Goal: Information Seeking & Learning: Find specific fact

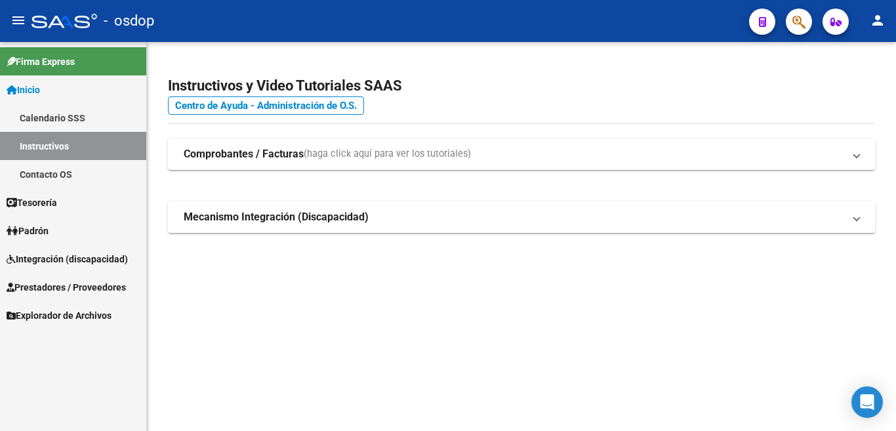
click at [91, 289] on span "Prestadores / Proveedores" at bounding box center [66, 287] width 119 height 14
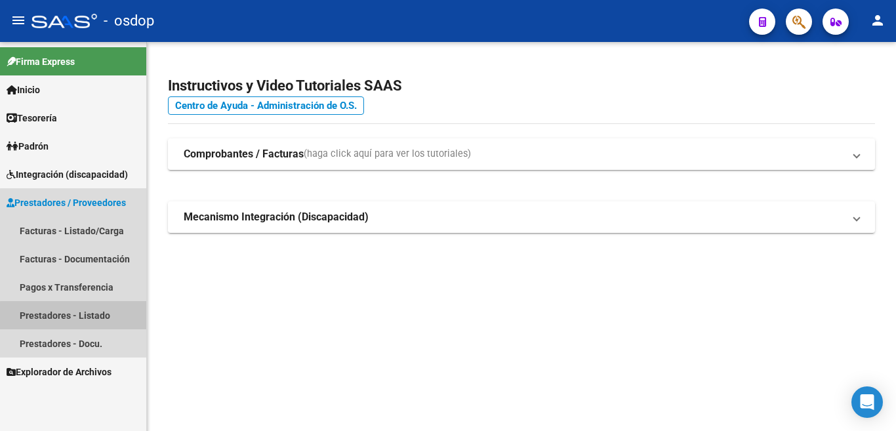
click at [105, 321] on link "Prestadores - Listado" at bounding box center [73, 315] width 146 height 28
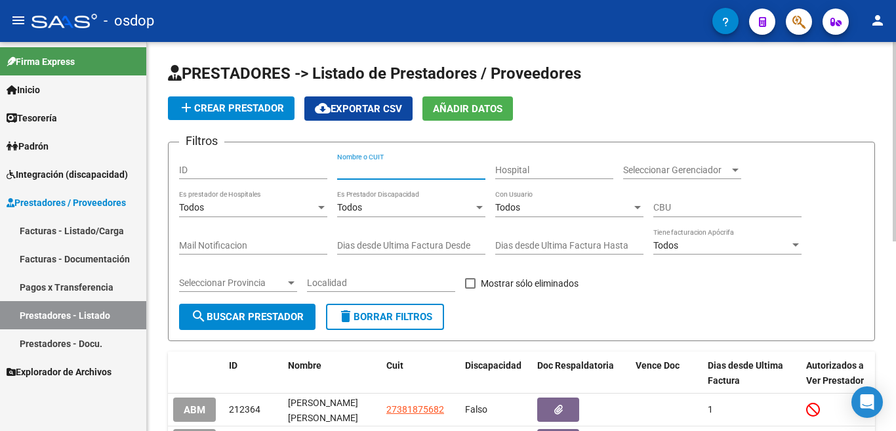
click at [371, 175] on input "Nombre o CUIT" at bounding box center [411, 170] width 148 height 11
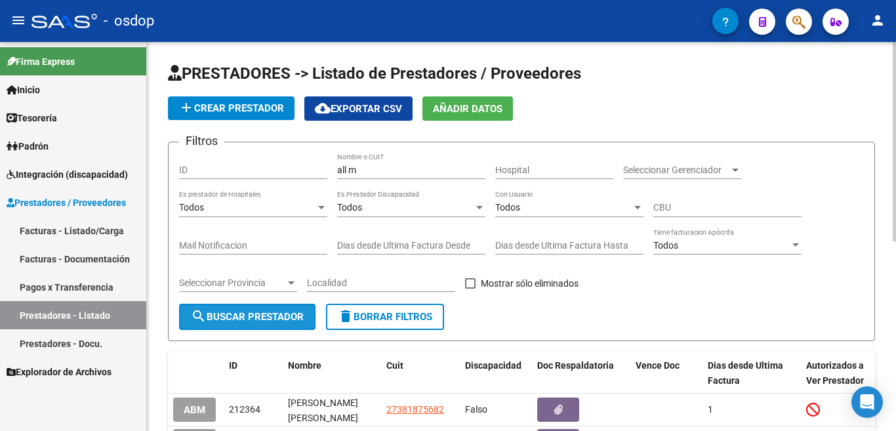
click at [226, 314] on span "search Buscar Prestador" at bounding box center [247, 317] width 113 height 12
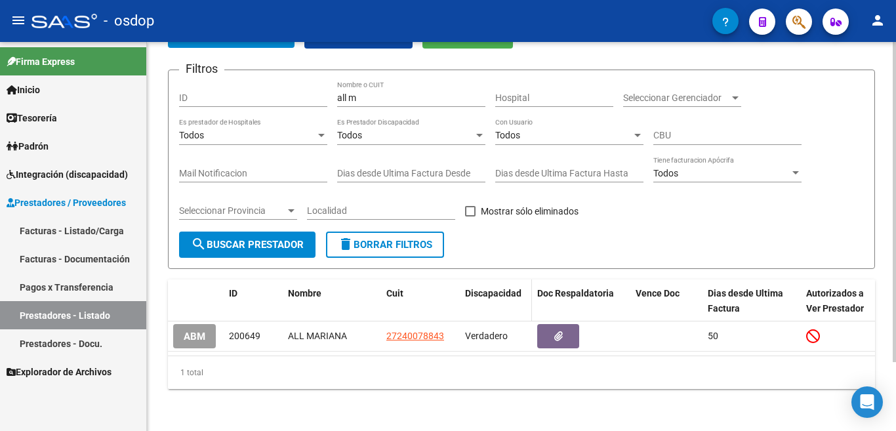
scroll to position [83, 0]
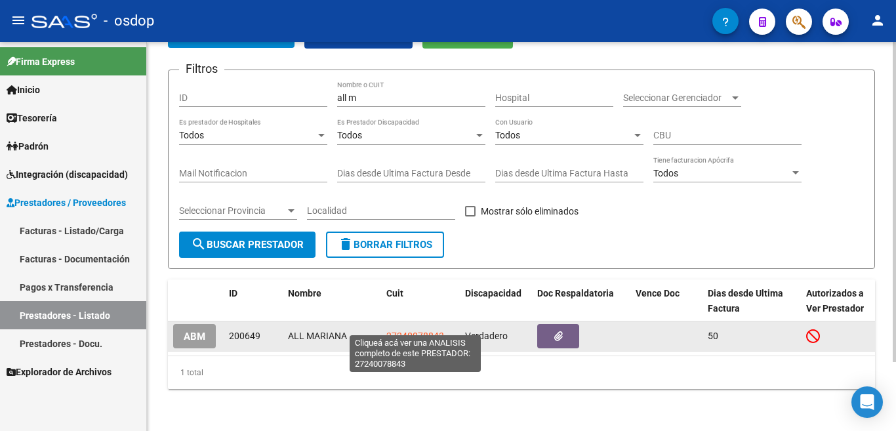
click at [413, 331] on span "27240078843" at bounding box center [415, 336] width 58 height 10
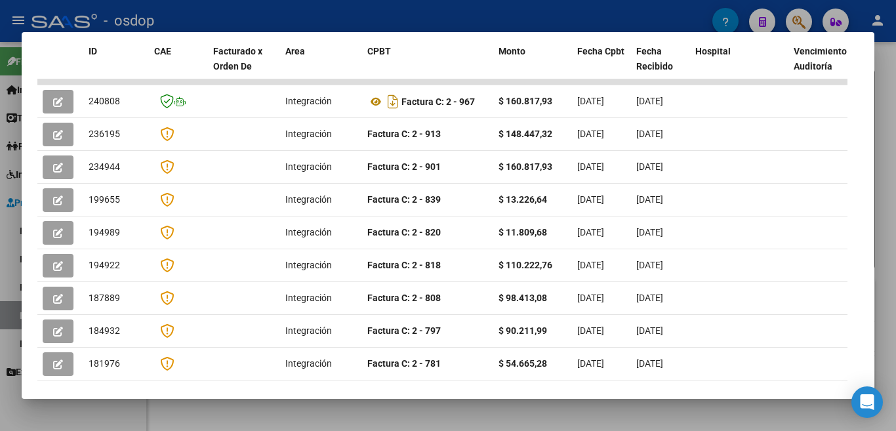
scroll to position [328, 0]
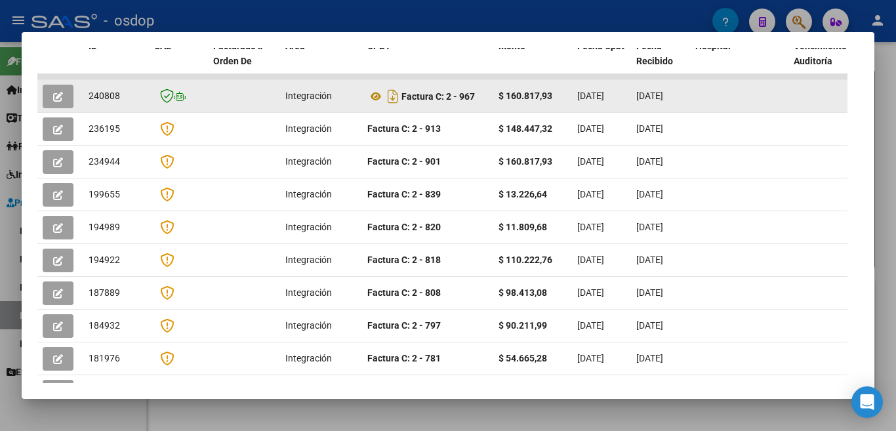
click at [721, 99] on div at bounding box center [739, 96] width 88 height 15
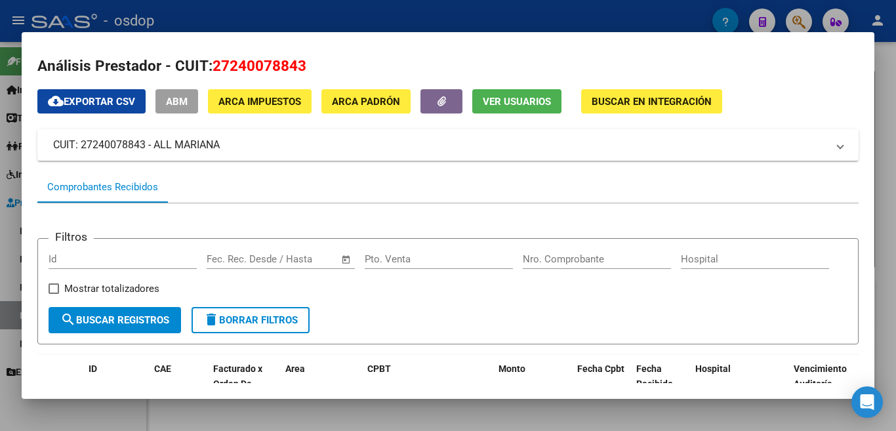
scroll to position [0, 0]
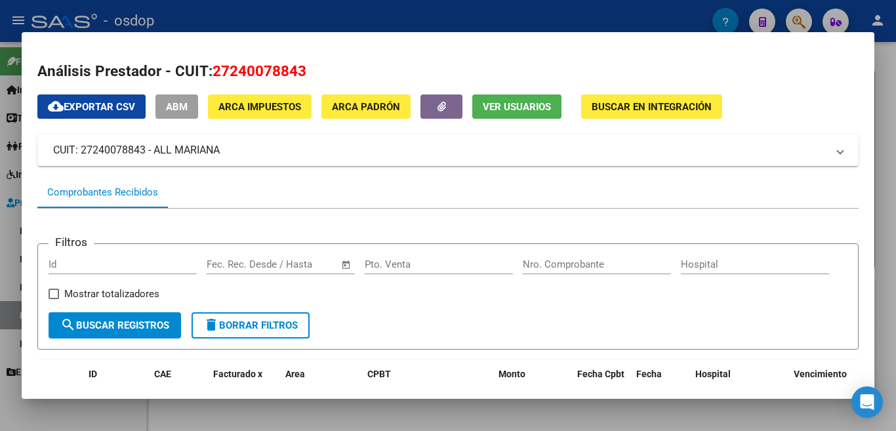
click at [422, 24] on div at bounding box center [448, 215] width 896 height 431
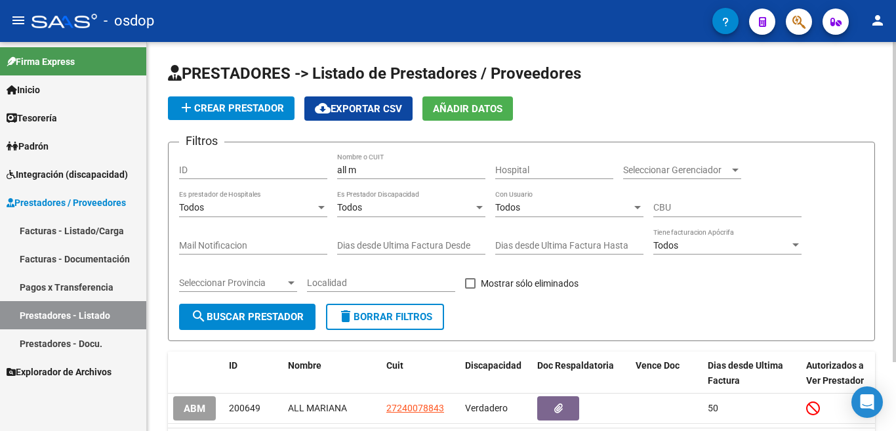
drag, startPoint x: 373, startPoint y: 176, endPoint x: 362, endPoint y: 171, distance: 11.5
click at [362, 171] on div "all m Nombre o CUIT" at bounding box center [411, 166] width 148 height 26
drag, startPoint x: 362, startPoint y: 171, endPoint x: 280, endPoint y: 158, distance: 83.0
click at [281, 159] on div "Filtros ID all m Nombre o CUIT Hospital Seleccionar Gerenciador Seleccionar Ger…" at bounding box center [521, 228] width 685 height 151
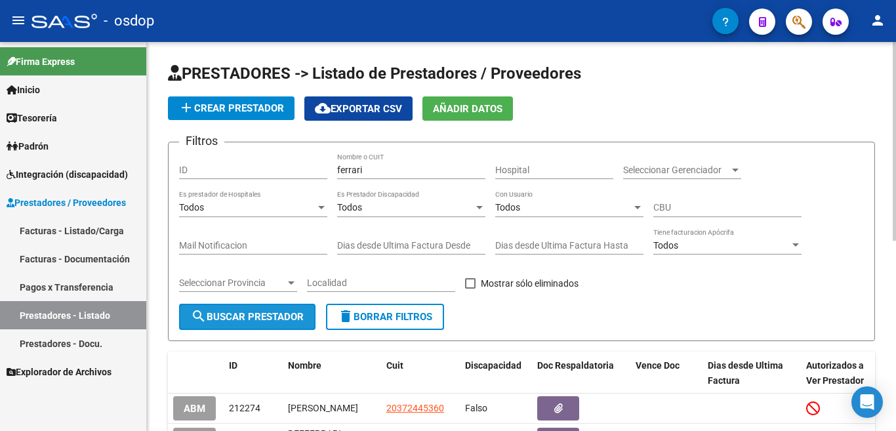
click at [262, 323] on button "search Buscar Prestador" at bounding box center [247, 317] width 136 height 26
click at [430, 165] on input "ferrari" at bounding box center [411, 170] width 148 height 11
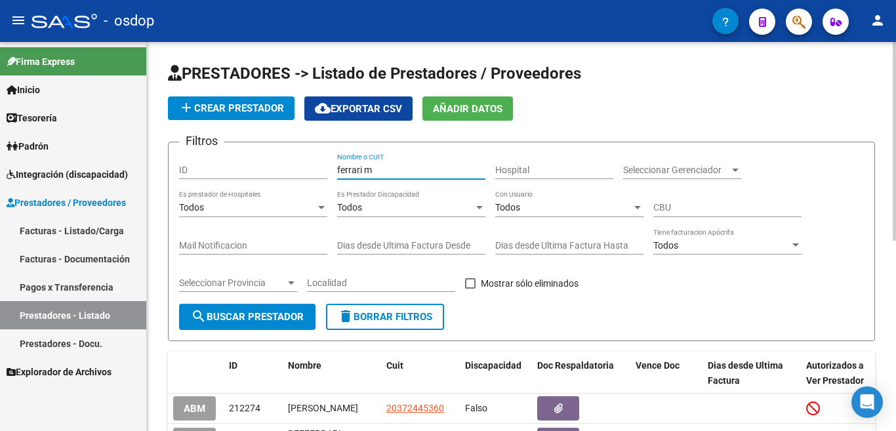
type input "ferrari m"
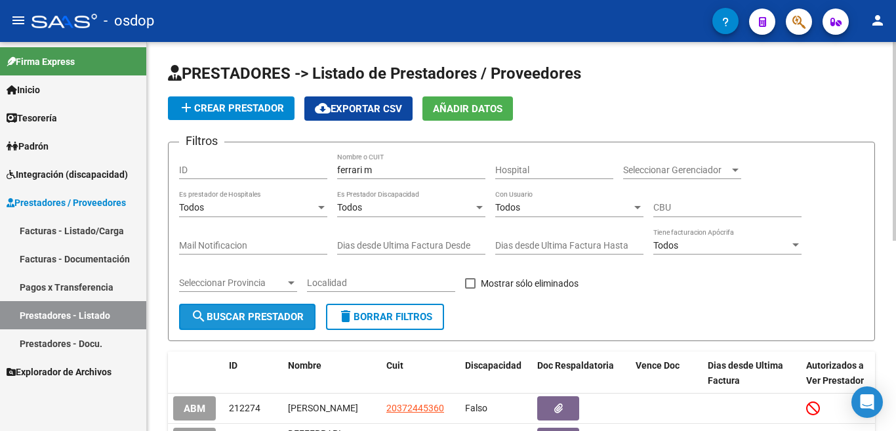
click at [270, 322] on span "search Buscar Prestador" at bounding box center [247, 317] width 113 height 12
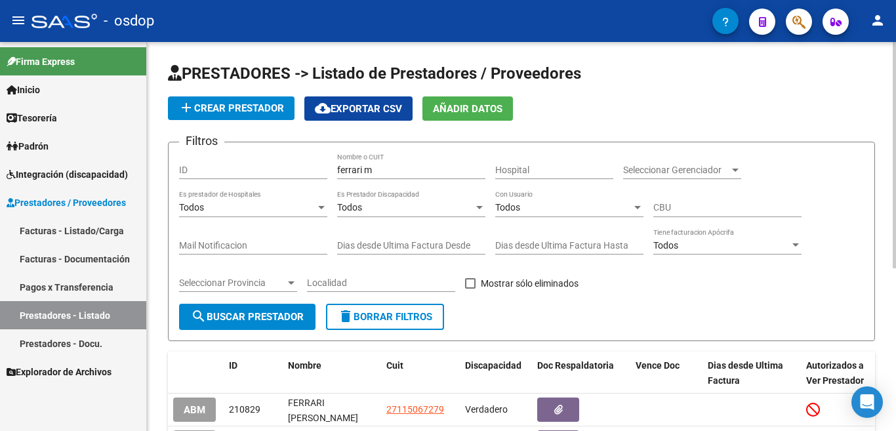
click at [377, 307] on button "delete Borrar Filtros" at bounding box center [385, 317] width 118 height 26
click at [392, 173] on div "Nombre o CUIT" at bounding box center [411, 166] width 148 height 26
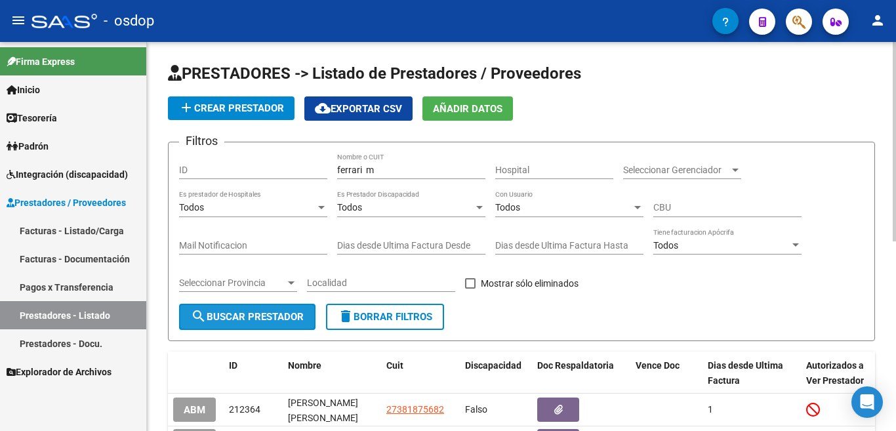
click at [242, 318] on span "search Buscar Prestador" at bounding box center [247, 317] width 113 height 12
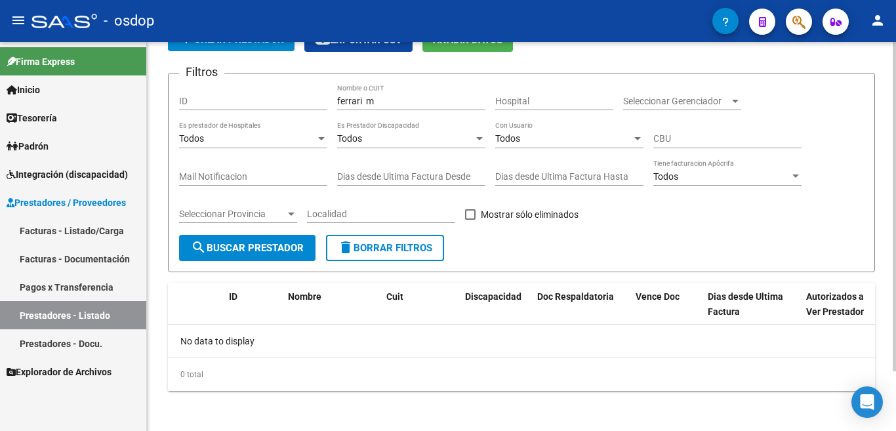
scroll to position [71, 0]
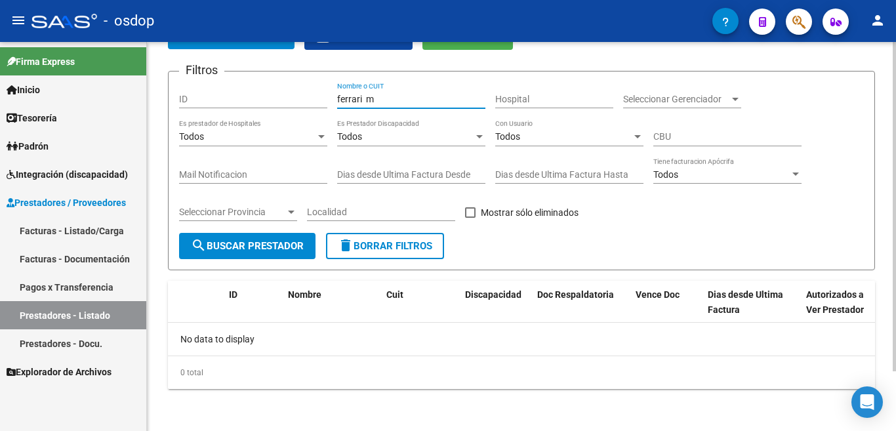
click at [403, 97] on input "ferrari m" at bounding box center [411, 99] width 148 height 11
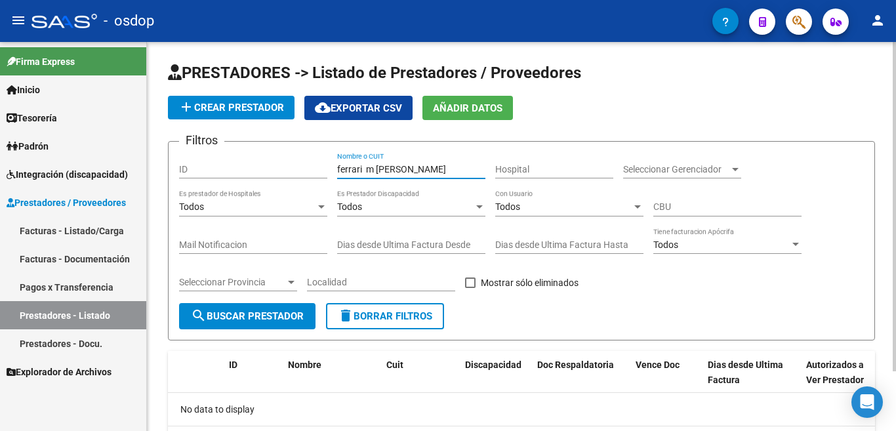
scroll to position [0, 0]
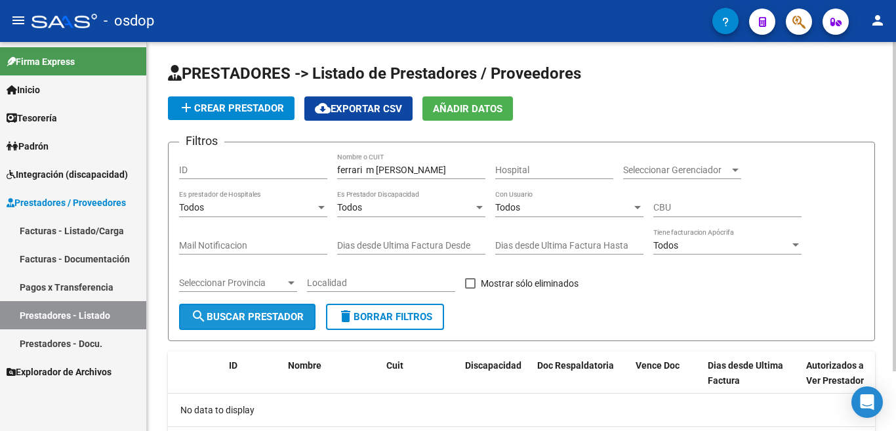
click at [255, 312] on span "search Buscar Prestador" at bounding box center [247, 317] width 113 height 12
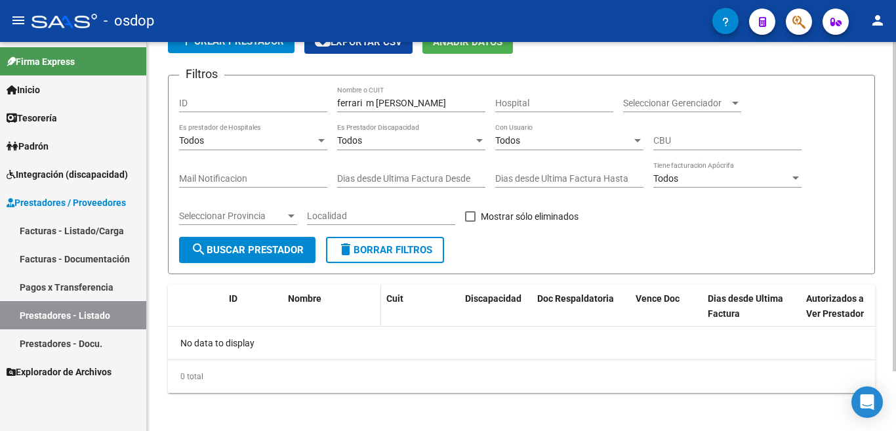
scroll to position [71, 0]
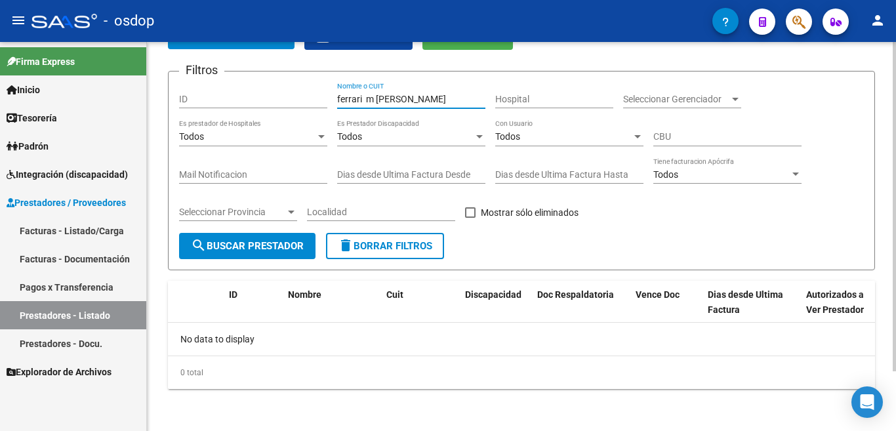
drag, startPoint x: 371, startPoint y: 102, endPoint x: 365, endPoint y: 99, distance: 7.1
click at [365, 99] on input "ferrari m eugenia" at bounding box center [411, 99] width 148 height 11
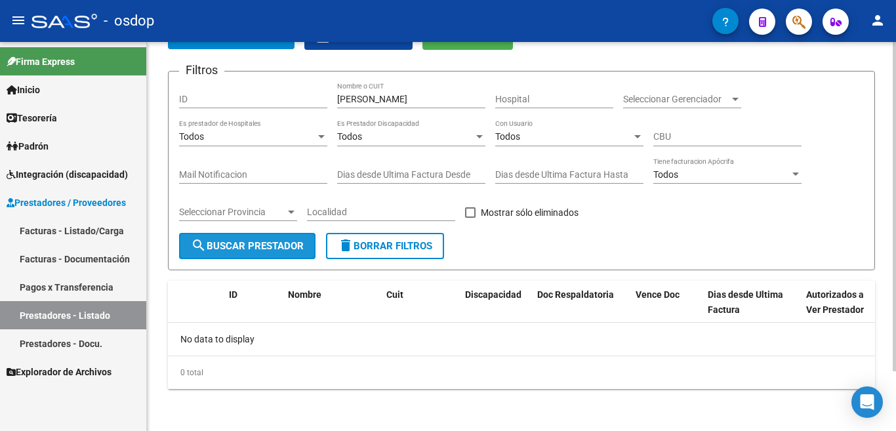
click at [254, 251] on span "search Buscar Prestador" at bounding box center [247, 246] width 113 height 12
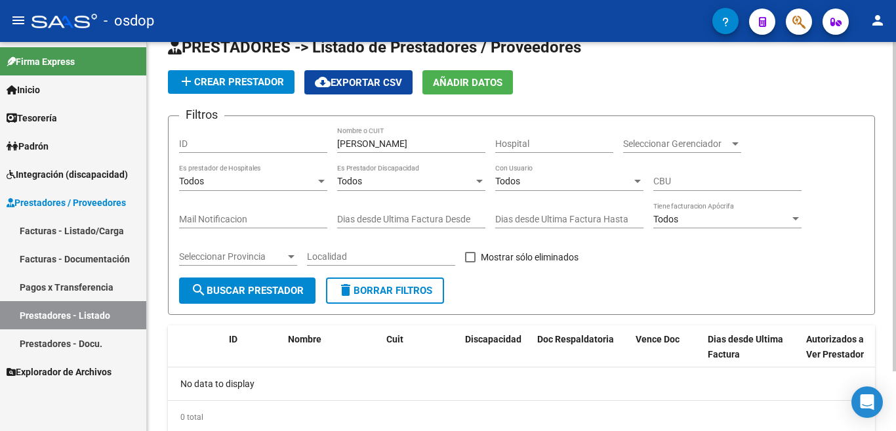
scroll to position [0, 0]
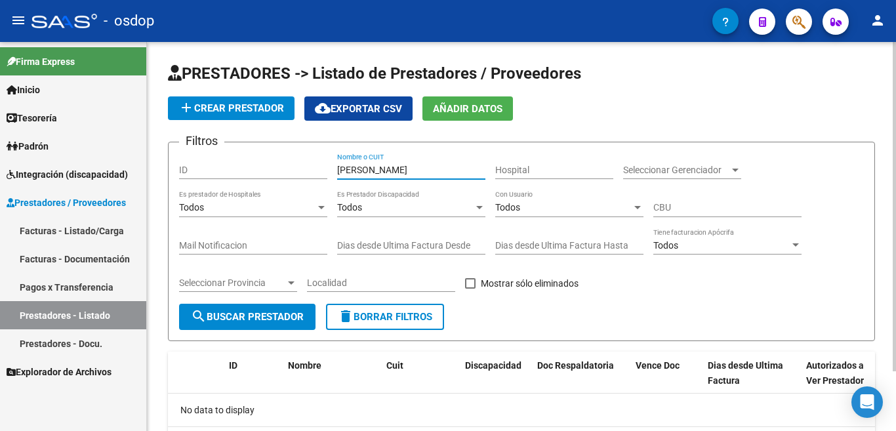
click at [366, 173] on input "ferrari eugenia" at bounding box center [411, 170] width 148 height 11
type input "ferrari maria eugenia"
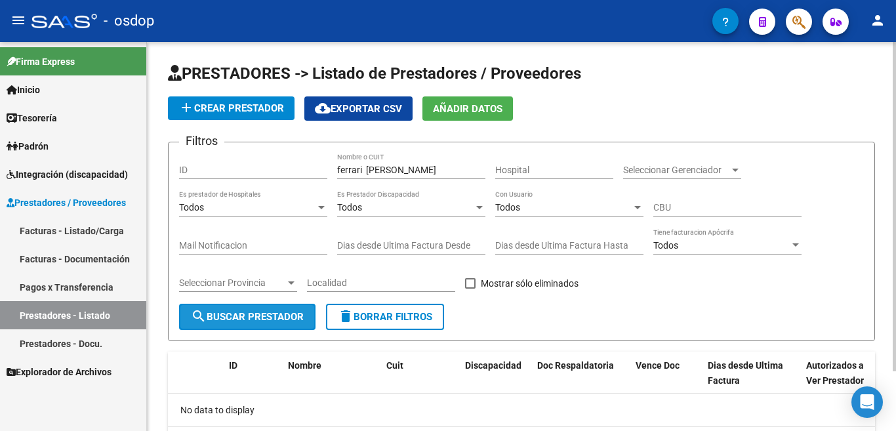
click at [237, 321] on span "search Buscar Prestador" at bounding box center [247, 317] width 113 height 12
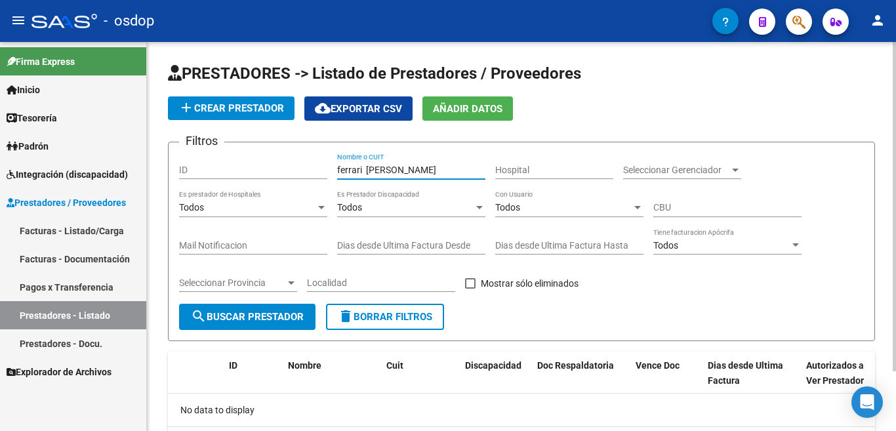
drag, startPoint x: 447, startPoint y: 167, endPoint x: 237, endPoint y: 159, distance: 210.7
click at [237, 159] on div "Filtros ID ferrari maria eugenia Nombre o CUIT Hospital Seleccionar Gerenciador…" at bounding box center [521, 228] width 685 height 151
click at [670, 95] on app-list-header "PRESTADORES -> Listado de Prestadores / Proveedores add Crear Prestador cloud_d…" at bounding box center [521, 202] width 707 height 278
click at [259, 324] on button "search Buscar Prestador" at bounding box center [247, 317] width 136 height 26
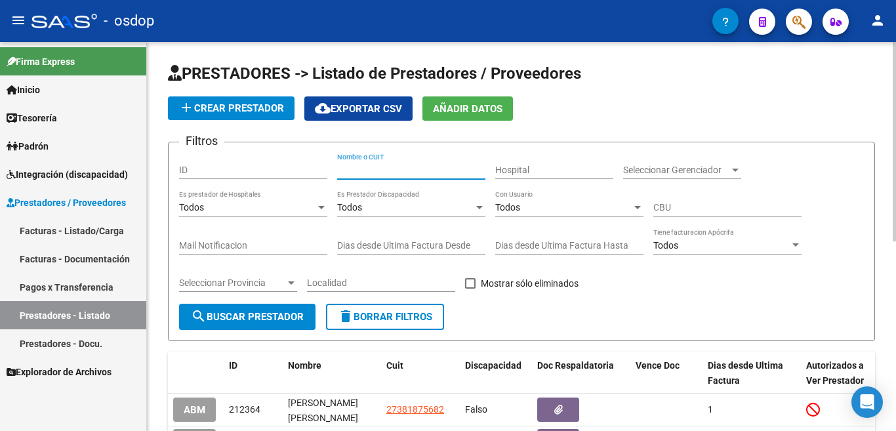
click at [394, 165] on input "Nombre o CUIT" at bounding box center [411, 170] width 148 height 11
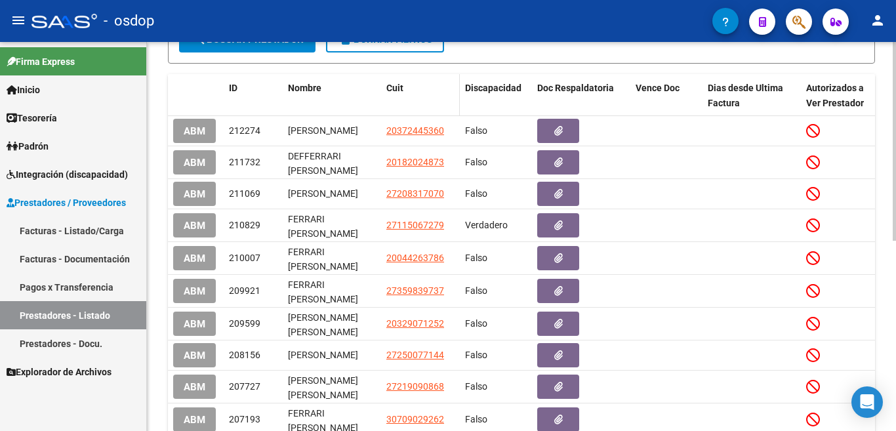
scroll to position [328, 0]
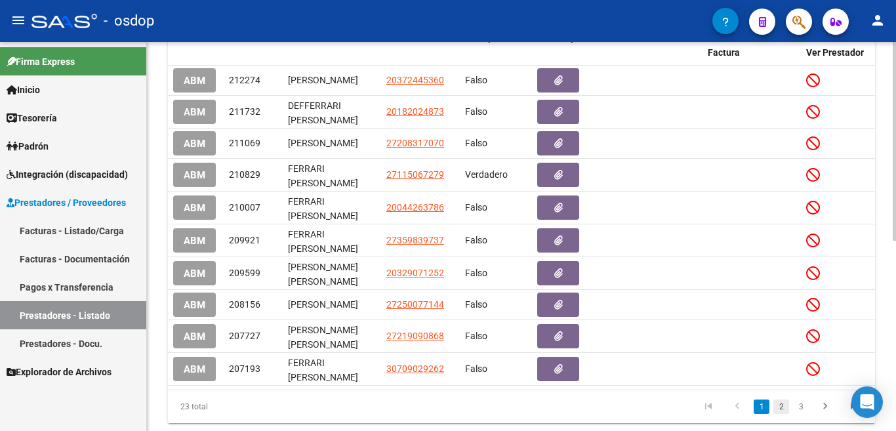
type input "FERRAR"
click at [778, 414] on link "2" at bounding box center [781, 406] width 16 height 14
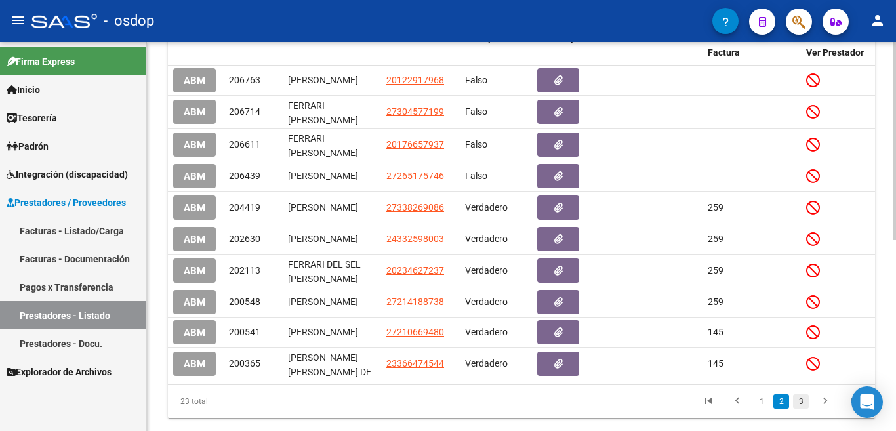
click at [796, 409] on link "3" at bounding box center [801, 401] width 16 height 14
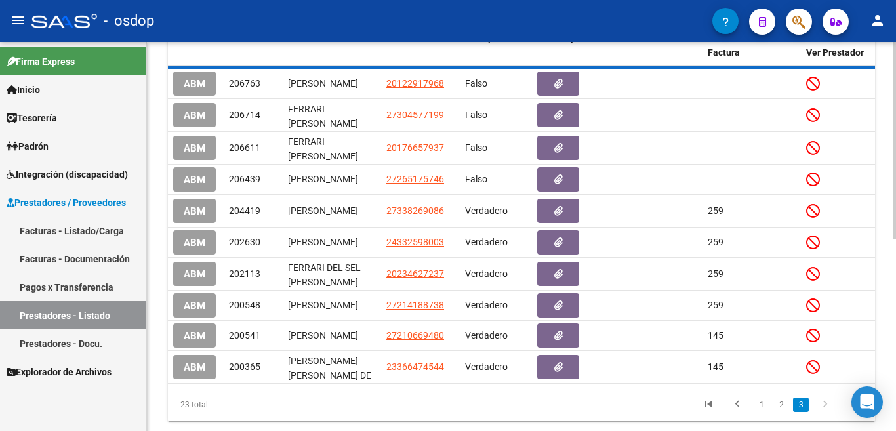
scroll to position [146, 0]
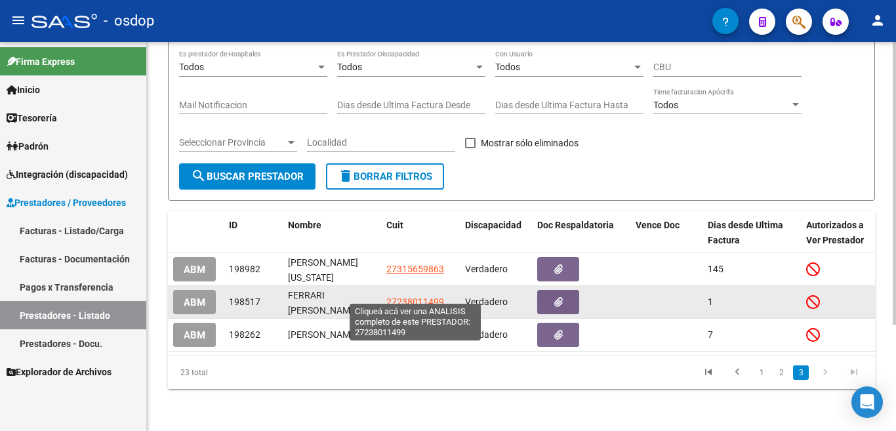
click at [406, 296] on span "27238011499" at bounding box center [415, 301] width 58 height 10
type textarea "27238011499"
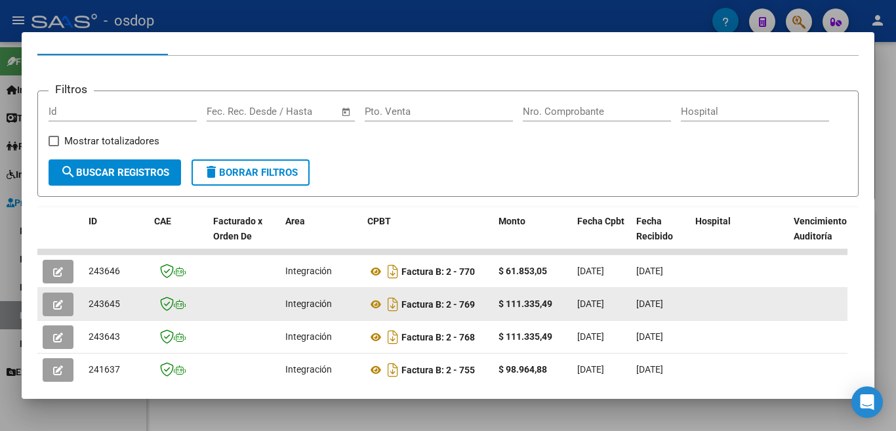
scroll to position [218, 0]
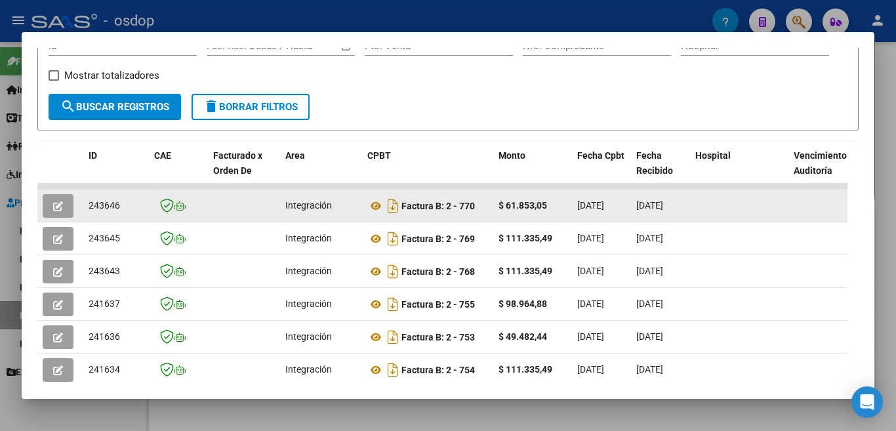
click at [704, 209] on div at bounding box center [739, 205] width 88 height 15
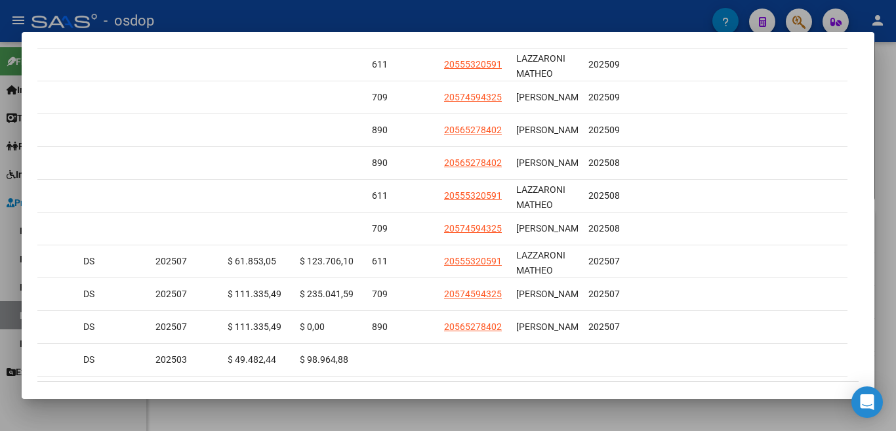
scroll to position [430, 0]
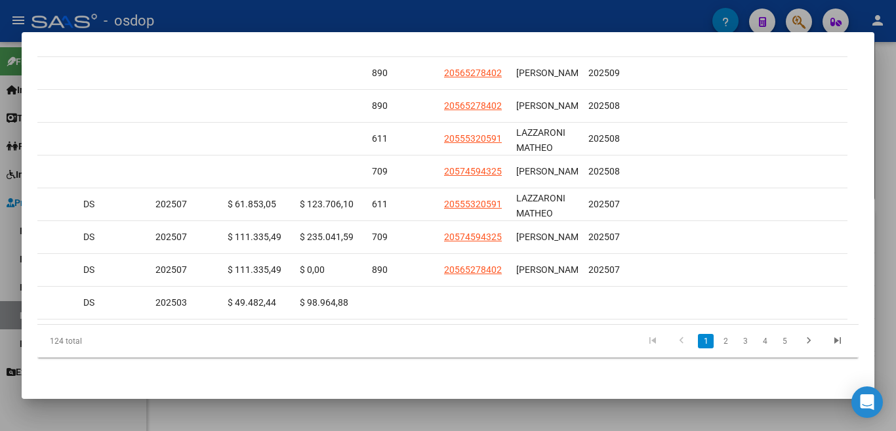
click at [672, 311] on datatable-body "243646 Integración Factura B: 2 - 770 $ 61.853,05 06/10/2025 06/10/2025 - 06/10…" at bounding box center [442, 155] width 810 height 338
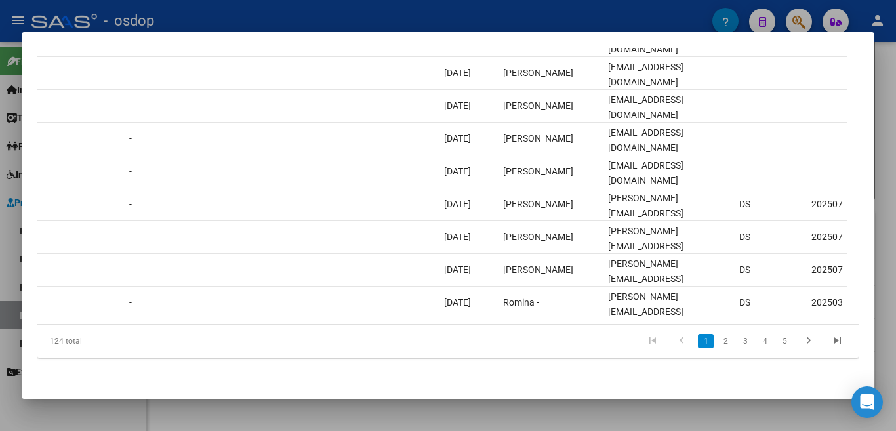
scroll to position [0, 0]
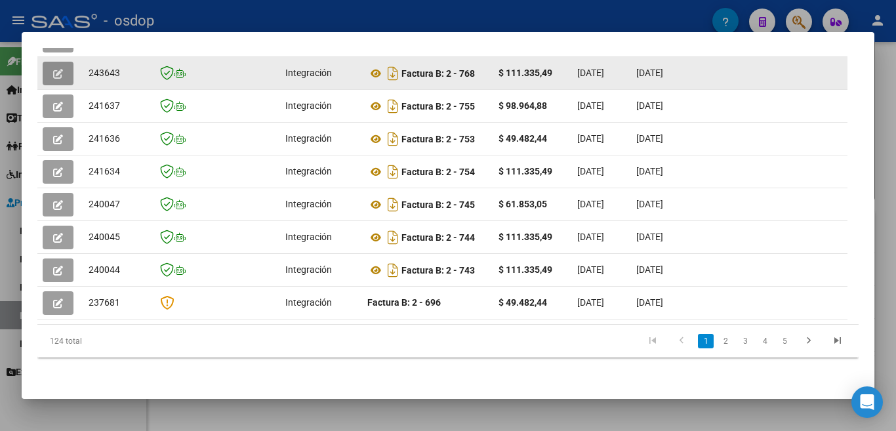
click at [62, 69] on icon "button" at bounding box center [58, 74] width 10 height 10
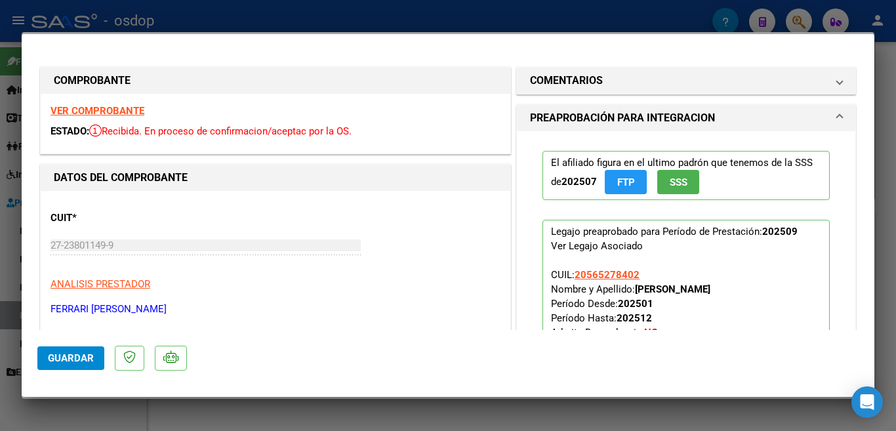
click at [559, 9] on div at bounding box center [448, 215] width 896 height 431
type input "$ 0,00"
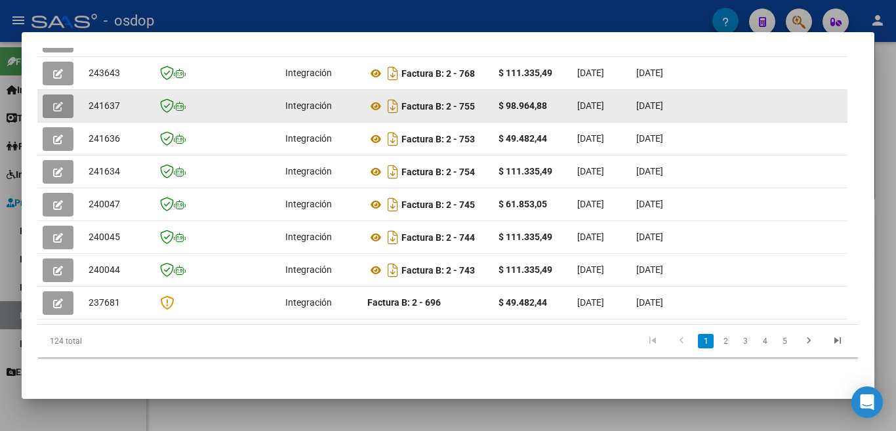
click at [54, 102] on icon "button" at bounding box center [58, 107] width 10 height 10
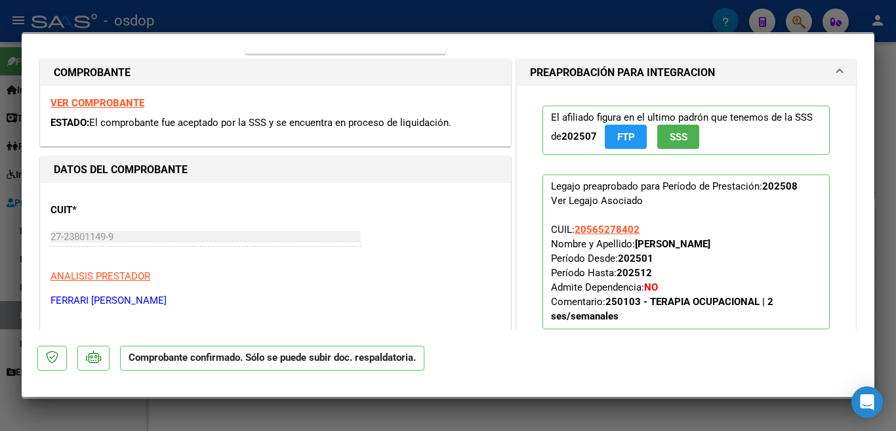
scroll to position [262, 0]
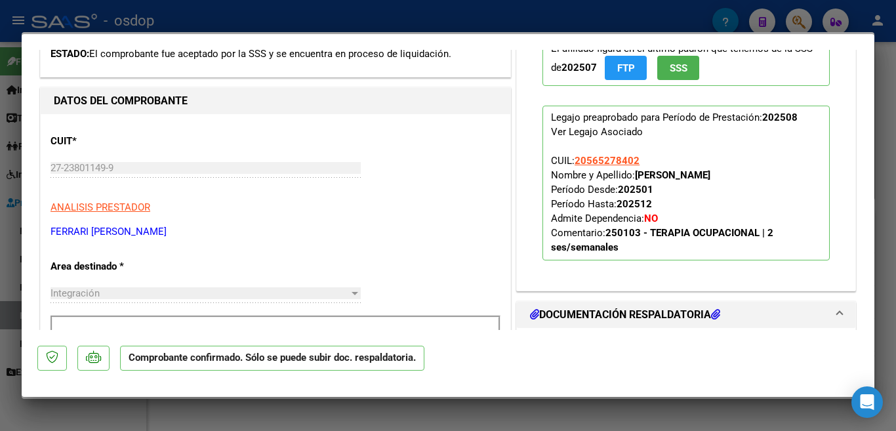
click at [288, 23] on div at bounding box center [448, 215] width 896 height 431
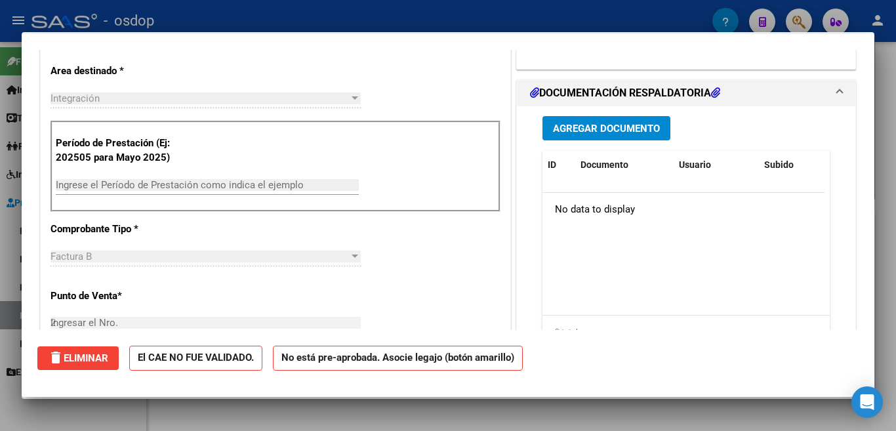
type input "$ 0,00"
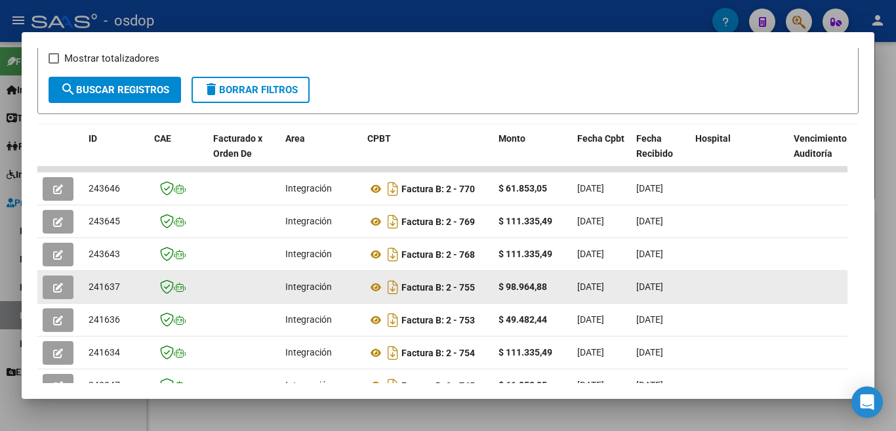
scroll to position [233, 0]
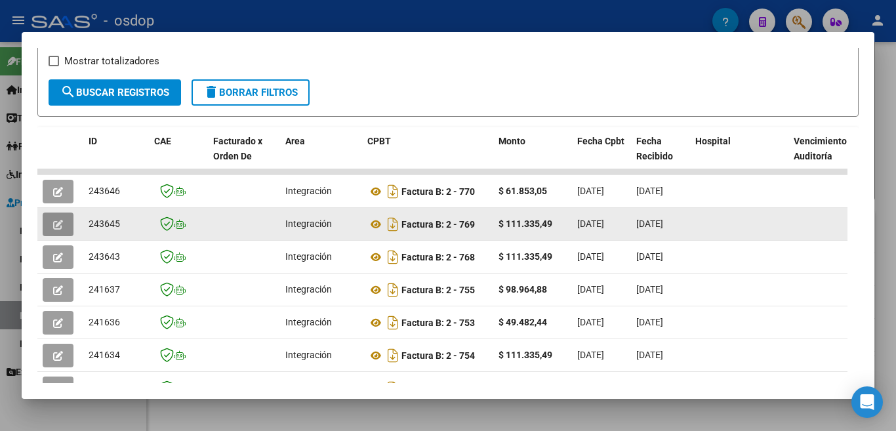
click at [45, 229] on button "button" at bounding box center [58, 225] width 31 height 24
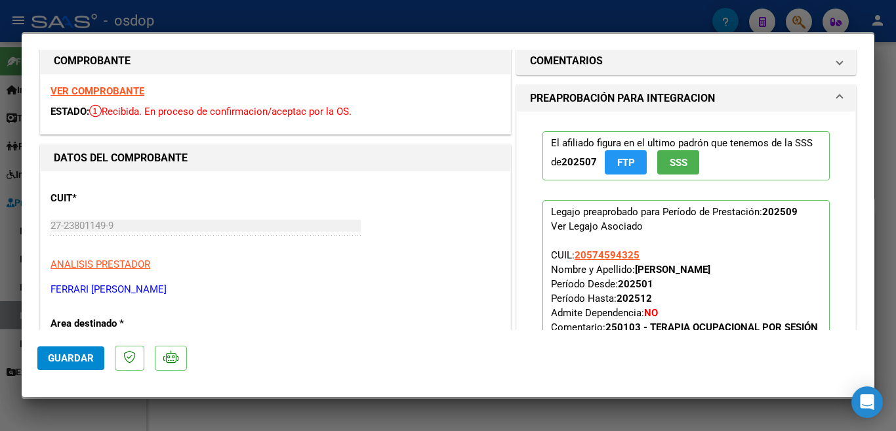
scroll to position [0, 0]
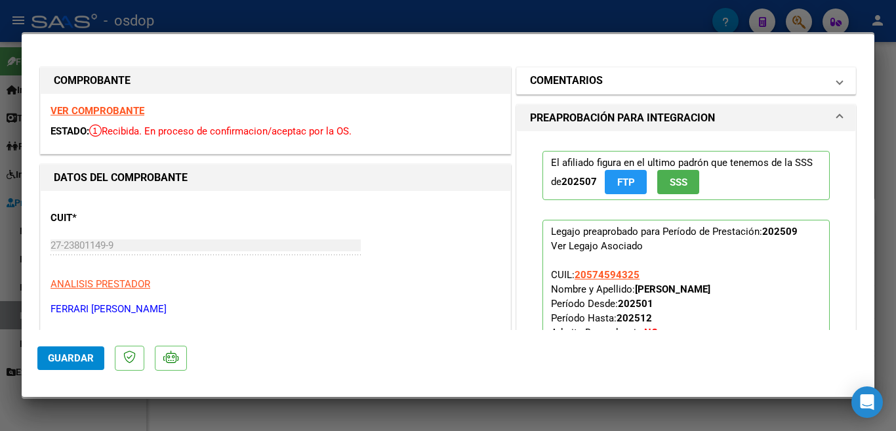
click at [837, 79] on span at bounding box center [839, 81] width 5 height 16
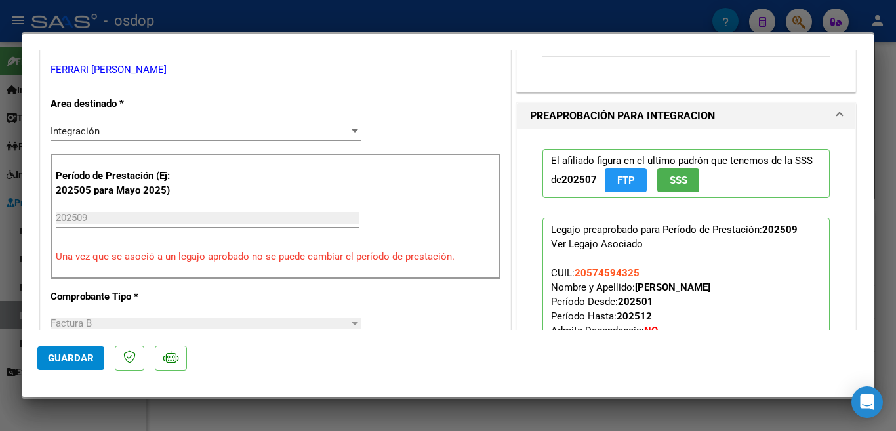
scroll to position [174, 0]
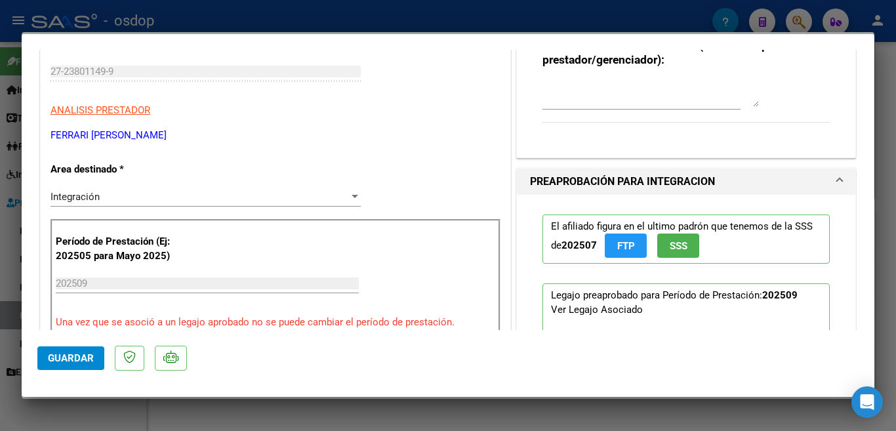
click at [356, 4] on div at bounding box center [448, 215] width 896 height 431
type input "$ 0,00"
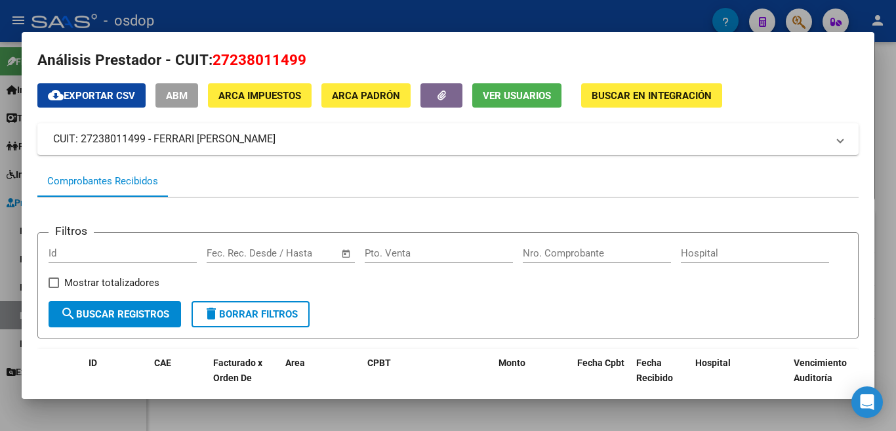
scroll to position [0, 0]
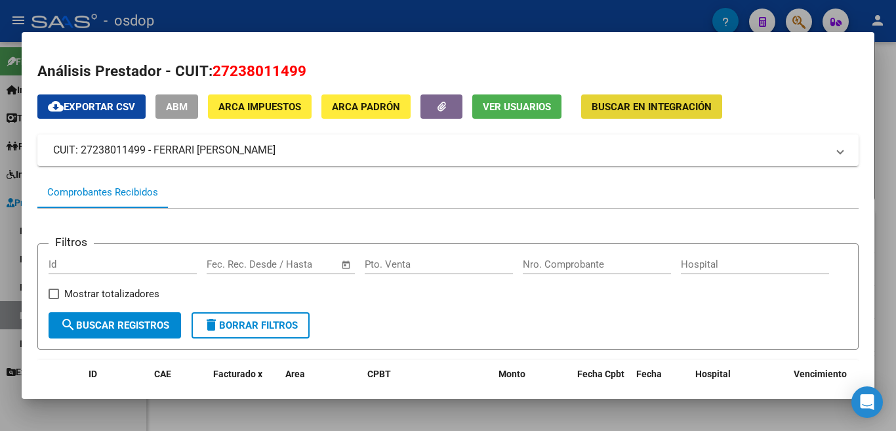
click at [638, 104] on span "Buscar en Integración" at bounding box center [652, 107] width 120 height 12
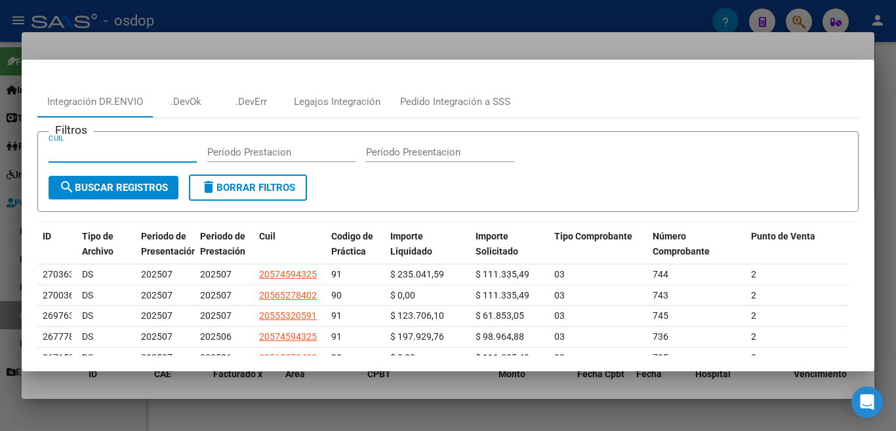
click at [71, 152] on input "CUIL" at bounding box center [123, 152] width 148 height 12
click at [290, 31] on div at bounding box center [448, 215] width 896 height 431
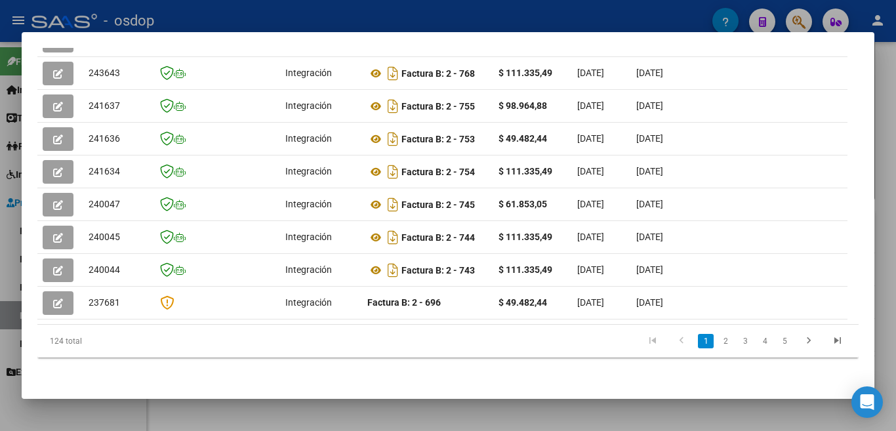
scroll to position [430, 0]
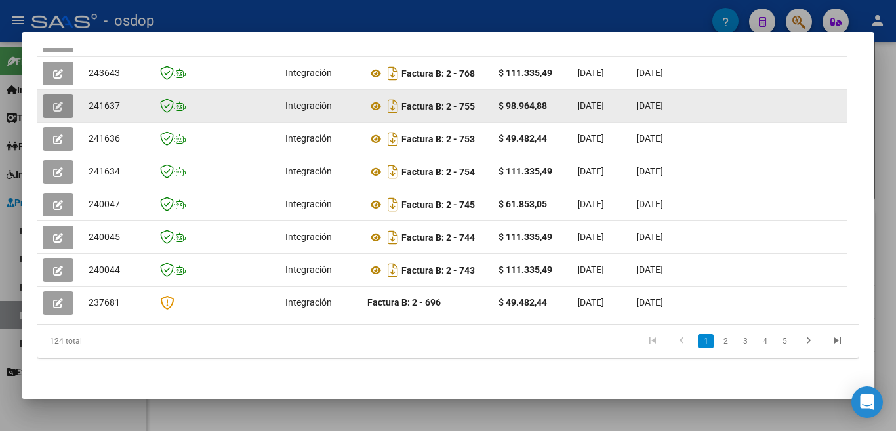
click at [60, 102] on icon "button" at bounding box center [58, 107] width 10 height 10
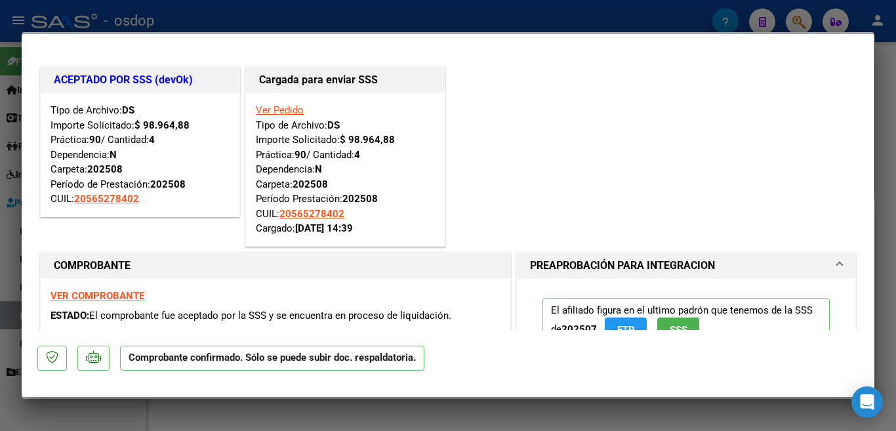
scroll to position [0, 0]
click at [625, 5] on div at bounding box center [448, 215] width 896 height 431
type input "$ 0,00"
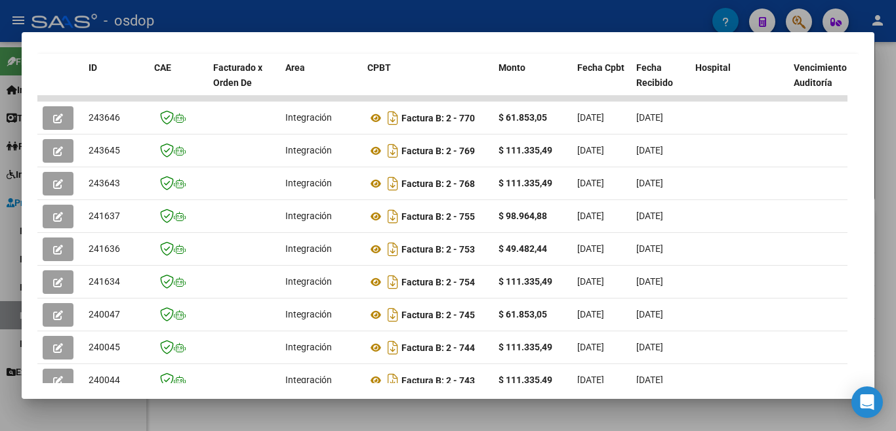
scroll to position [298, 0]
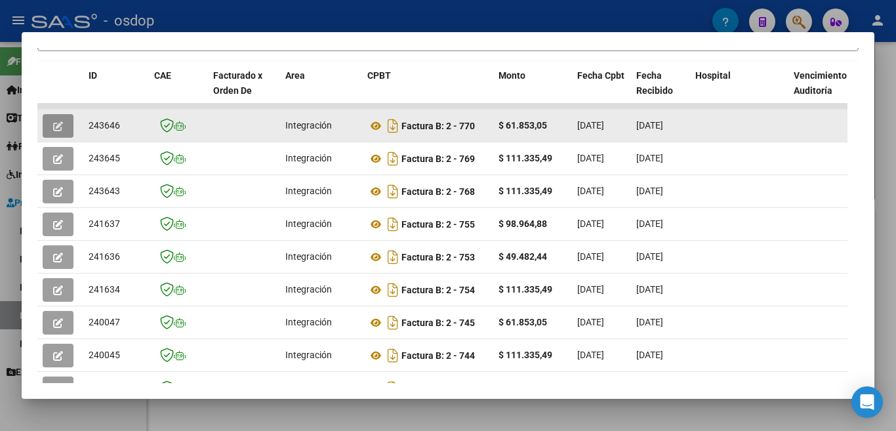
click at [60, 129] on icon "button" at bounding box center [58, 126] width 10 height 10
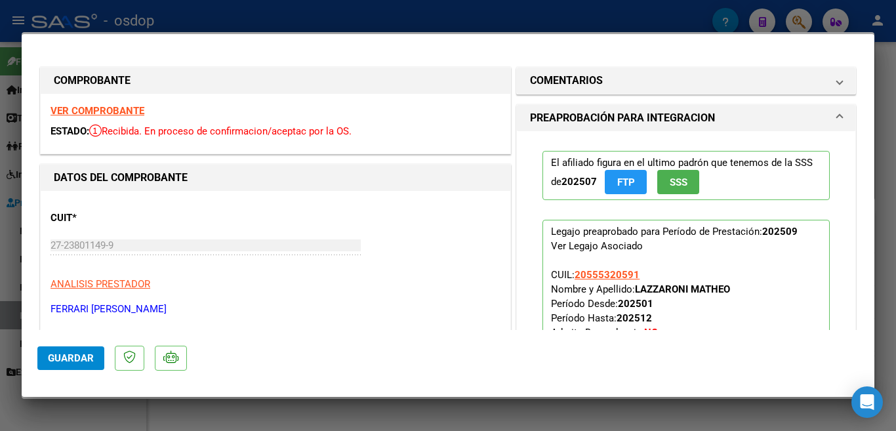
click at [374, 28] on div at bounding box center [448, 215] width 896 height 431
type input "$ 0,00"
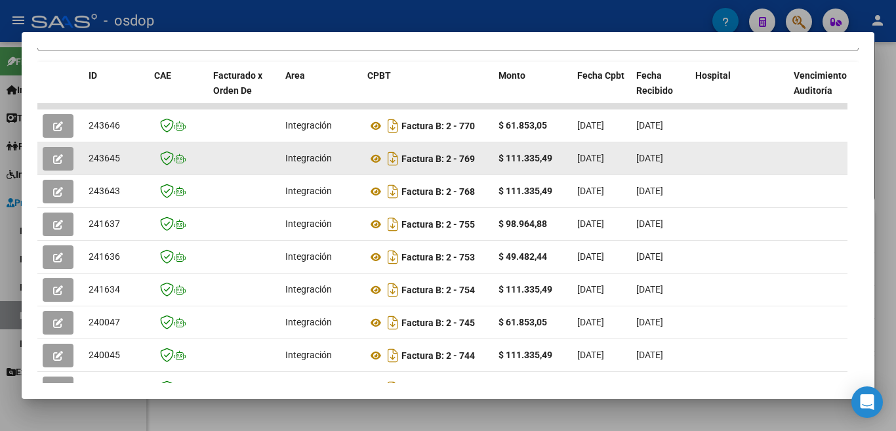
click at [54, 164] on icon "button" at bounding box center [58, 159] width 10 height 10
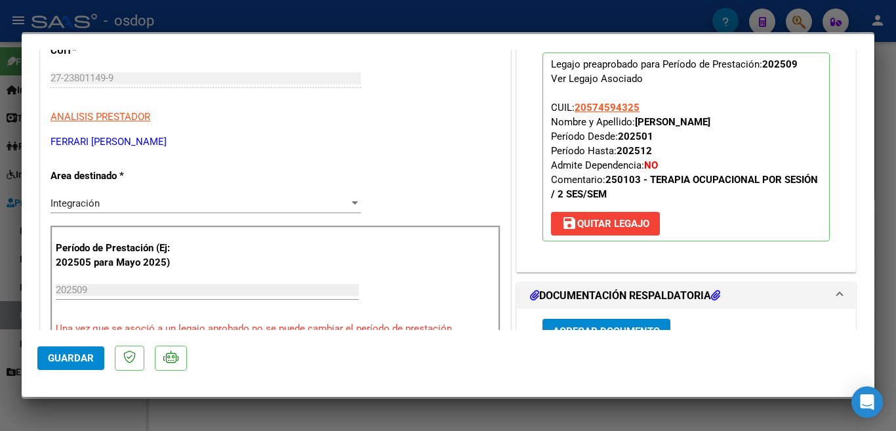
scroll to position [0, 0]
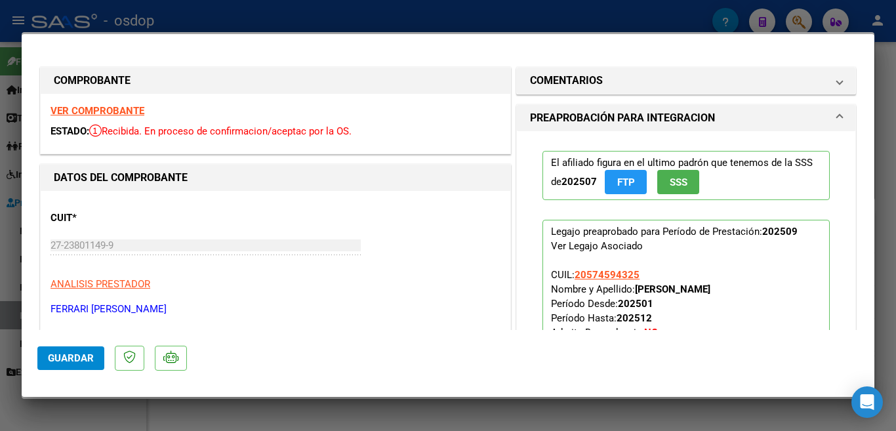
click at [378, 18] on div at bounding box center [448, 215] width 896 height 431
type input "$ 0,00"
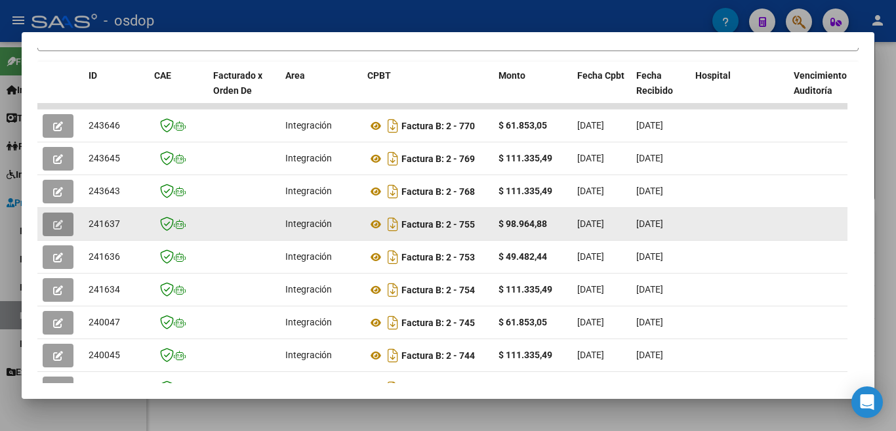
click at [51, 236] on button "button" at bounding box center [58, 225] width 31 height 24
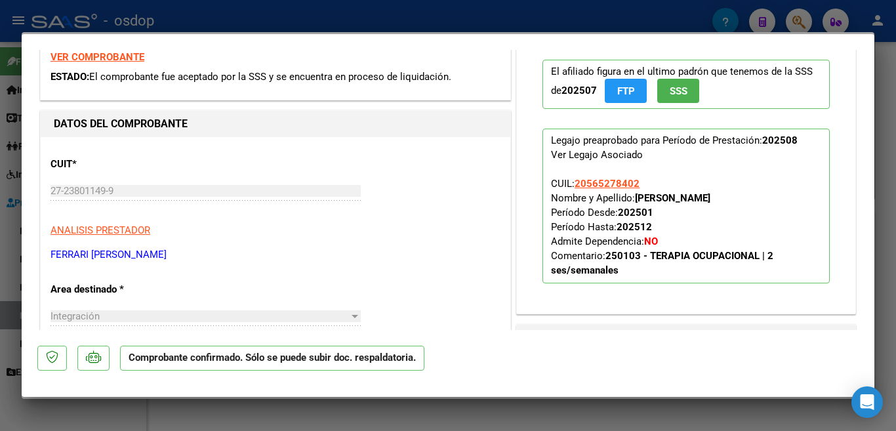
scroll to position [262, 0]
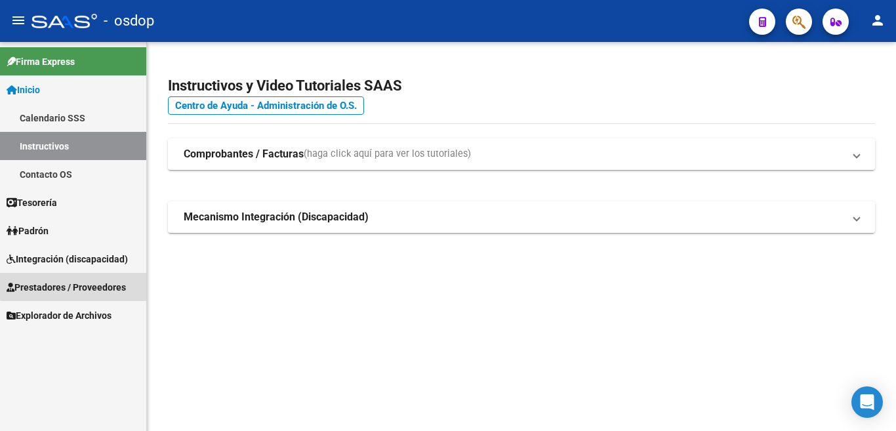
click at [79, 282] on span "Prestadores / Proveedores" at bounding box center [66, 287] width 119 height 14
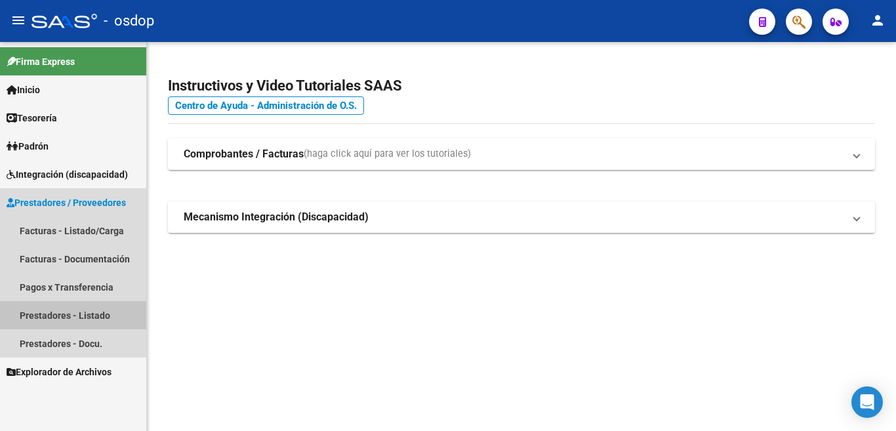
click at [90, 318] on link "Prestadores - Listado" at bounding box center [73, 315] width 146 height 28
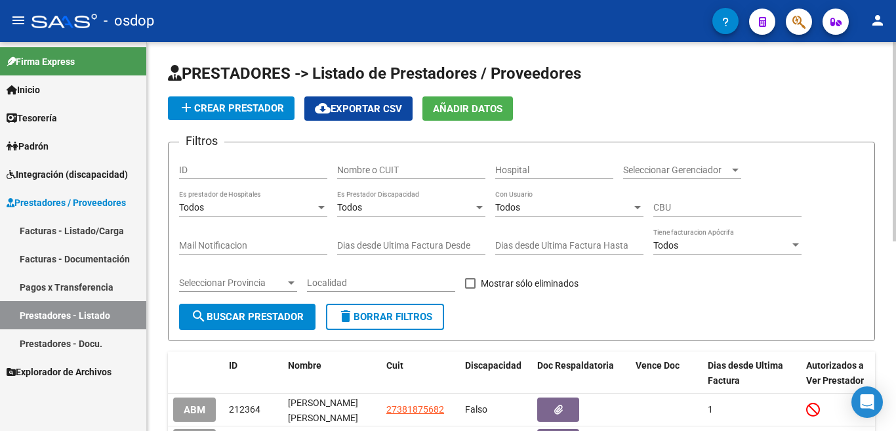
click at [409, 160] on div "Nombre o CUIT" at bounding box center [411, 166] width 148 height 26
click at [402, 314] on span "delete Borrar Filtros" at bounding box center [385, 317] width 94 height 12
click at [415, 167] on input "Nombre o CUIT" at bounding box center [411, 170] width 148 height 11
type input "ferrari m"
click at [235, 321] on span "search Buscar Prestador" at bounding box center [247, 317] width 113 height 12
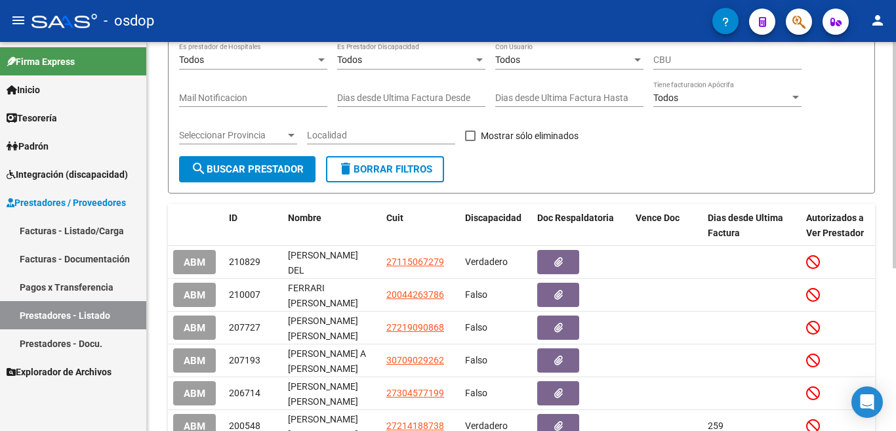
scroll to position [280, 0]
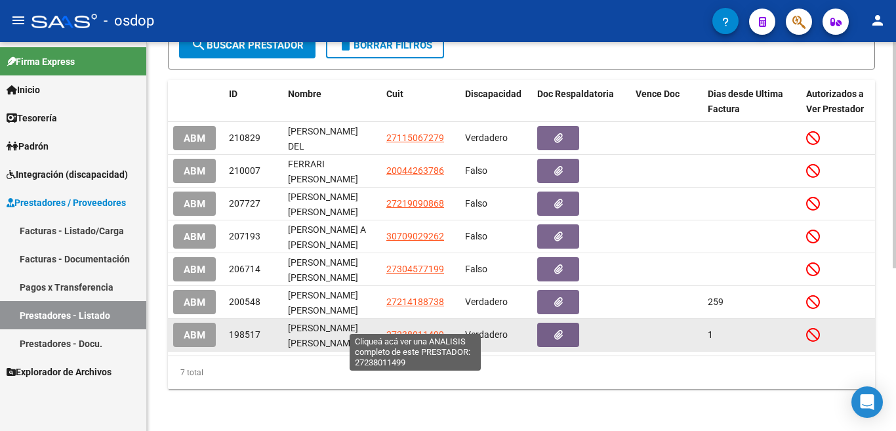
click at [418, 329] on span "27238011499" at bounding box center [415, 334] width 58 height 10
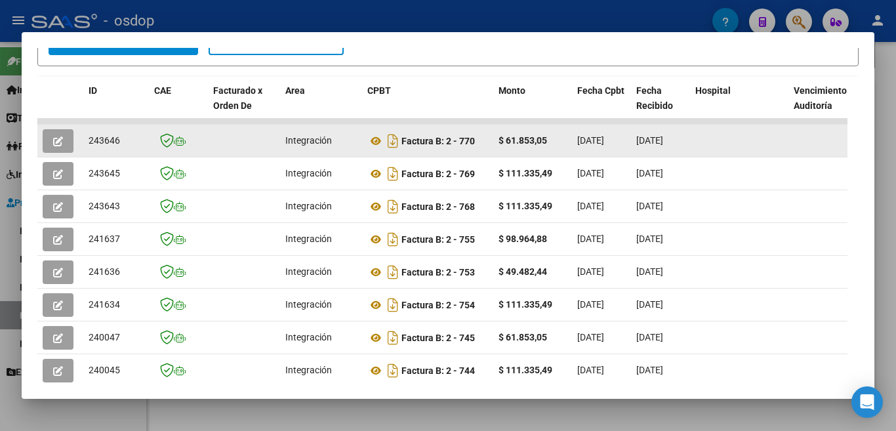
scroll to position [284, 0]
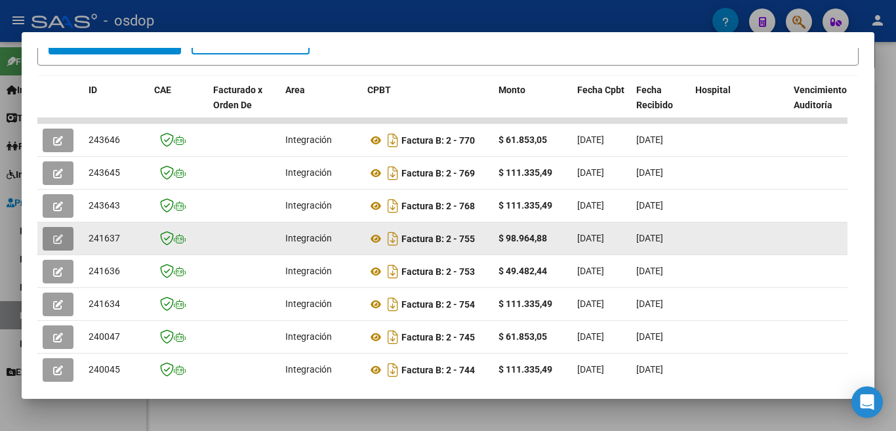
click at [58, 244] on icon "button" at bounding box center [58, 239] width 10 height 10
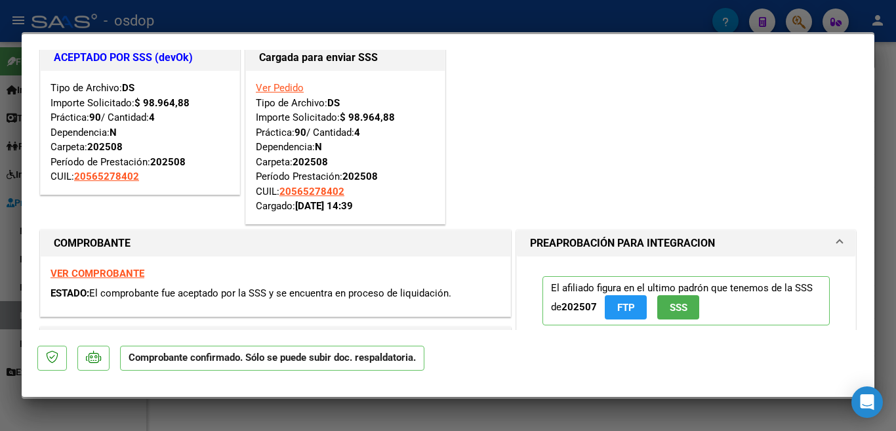
scroll to position [0, 0]
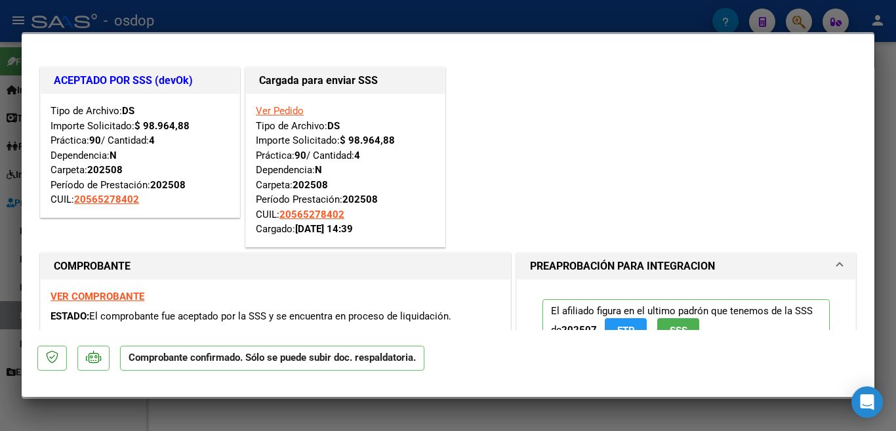
click at [512, 28] on div at bounding box center [448, 215] width 896 height 431
type input "$ 0,00"
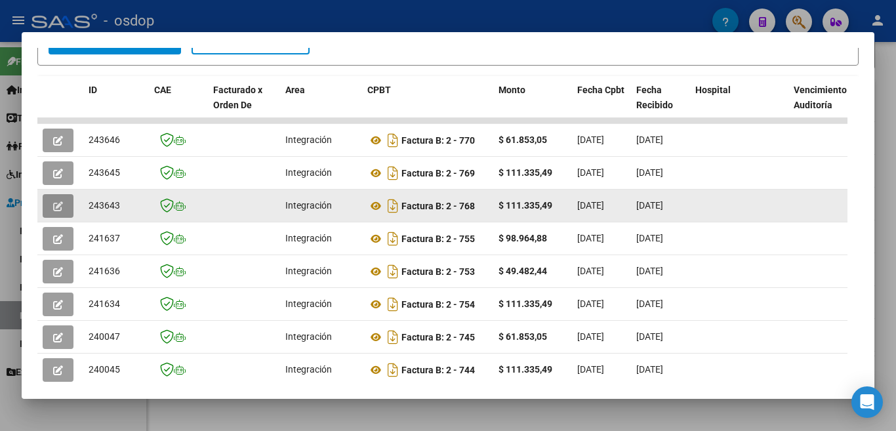
click at [53, 209] on icon "button" at bounding box center [58, 206] width 10 height 10
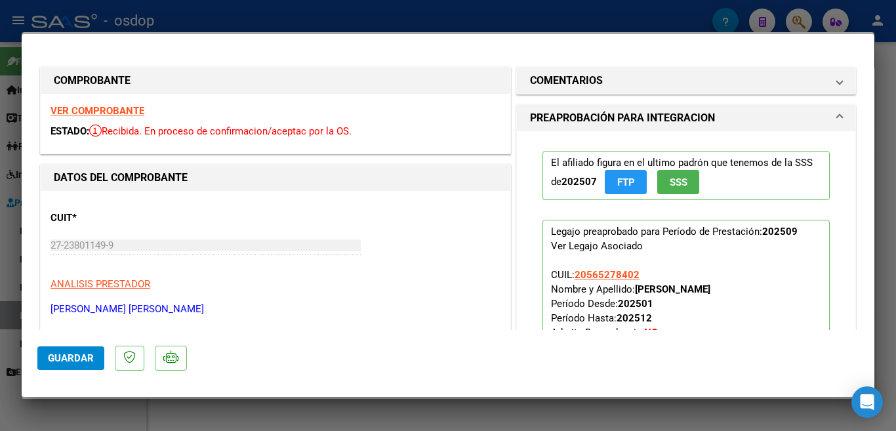
click at [305, 16] on div at bounding box center [448, 215] width 896 height 431
type input "$ 0,00"
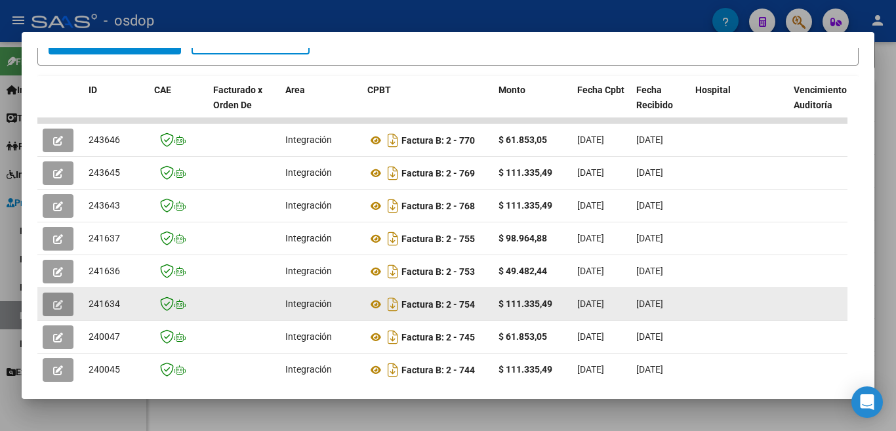
click at [59, 310] on icon "button" at bounding box center [58, 305] width 10 height 10
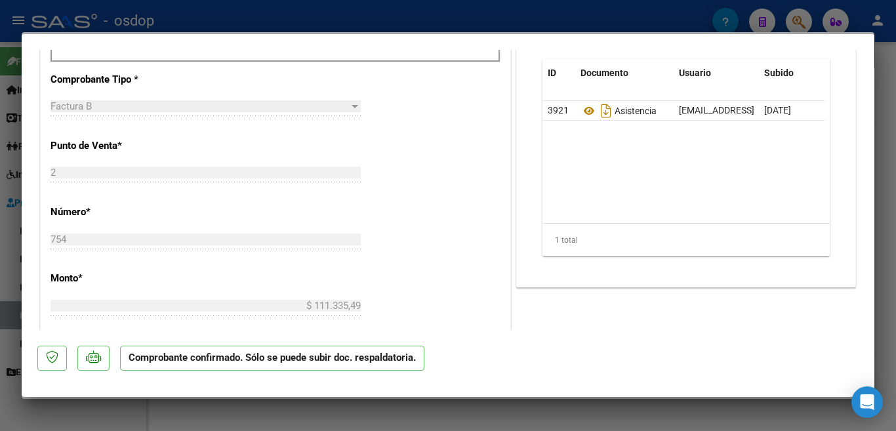
scroll to position [853, 0]
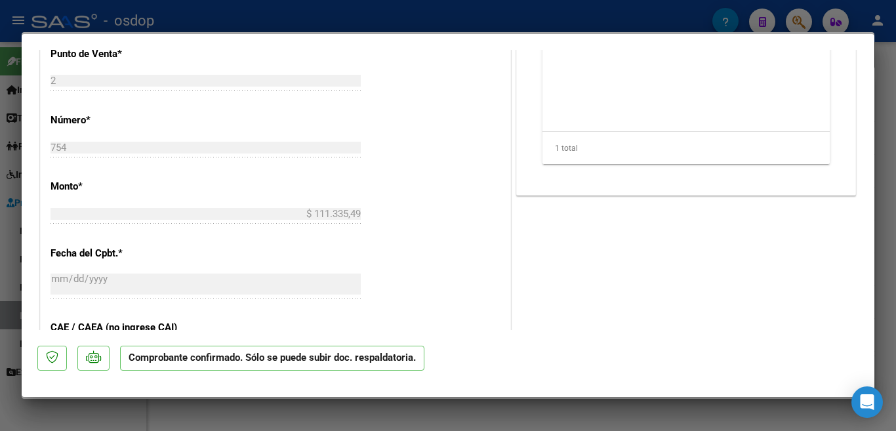
click at [304, 16] on div at bounding box center [448, 215] width 896 height 431
type input "$ 0,00"
